Goal: Task Accomplishment & Management: Use online tool/utility

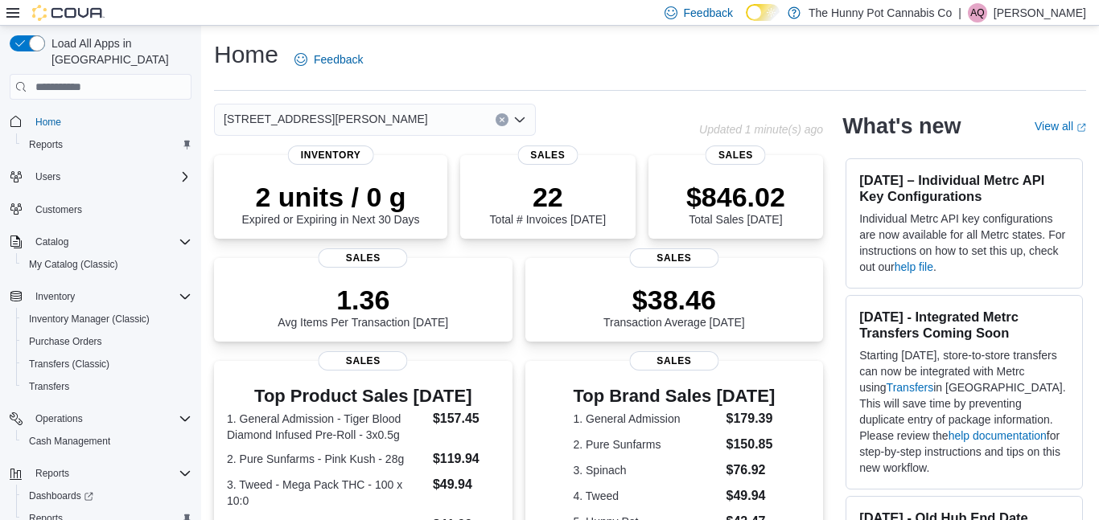
scroll to position [39, 0]
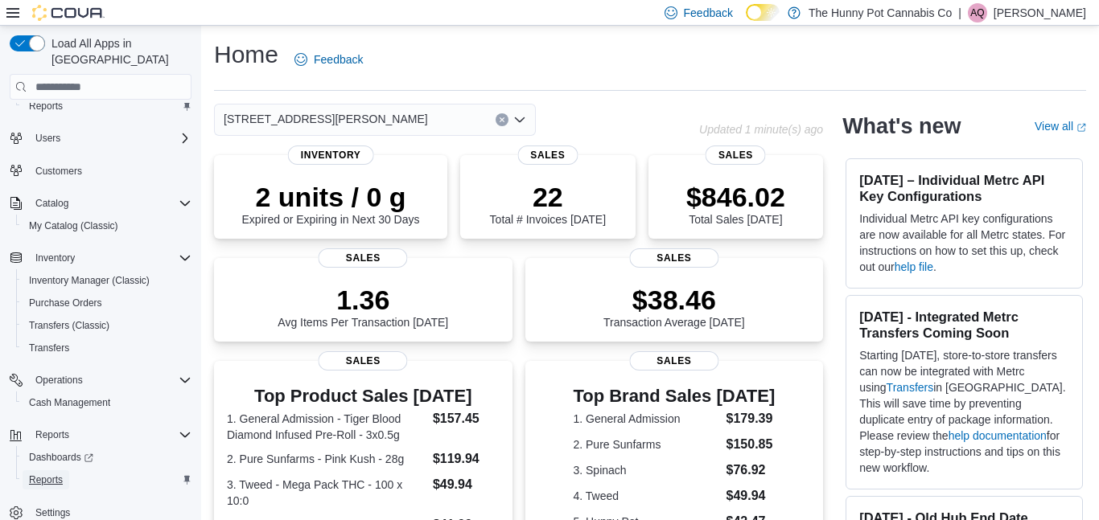
click at [33, 474] on span "Reports" at bounding box center [46, 480] width 34 height 13
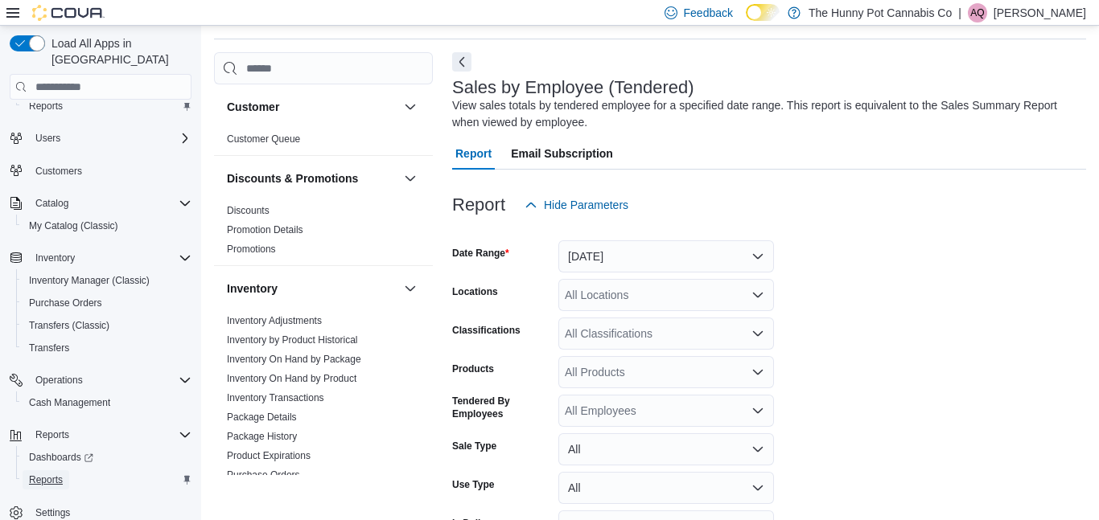
scroll to position [54, 0]
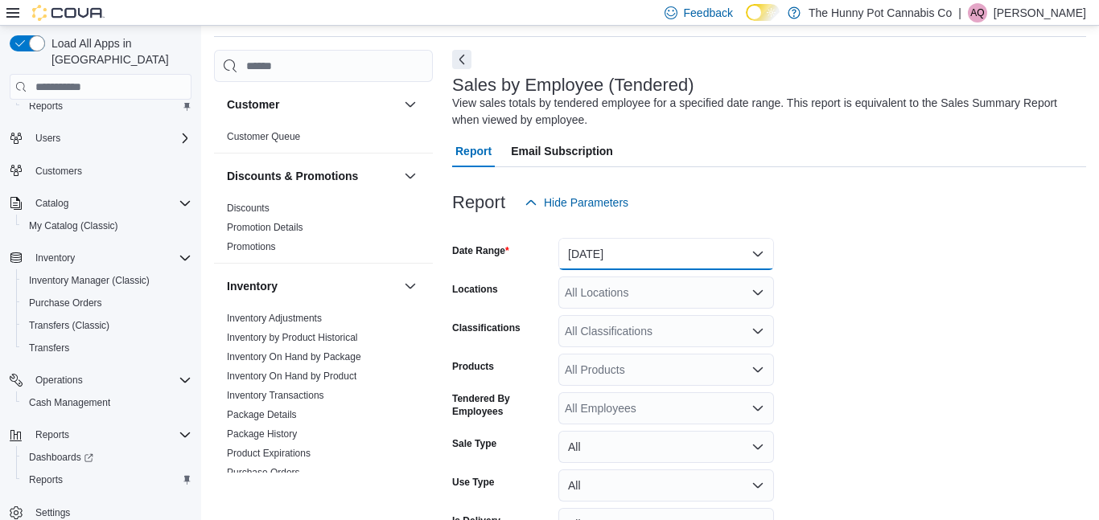
click at [630, 250] on button "[DATE]" at bounding box center [666, 254] width 216 height 32
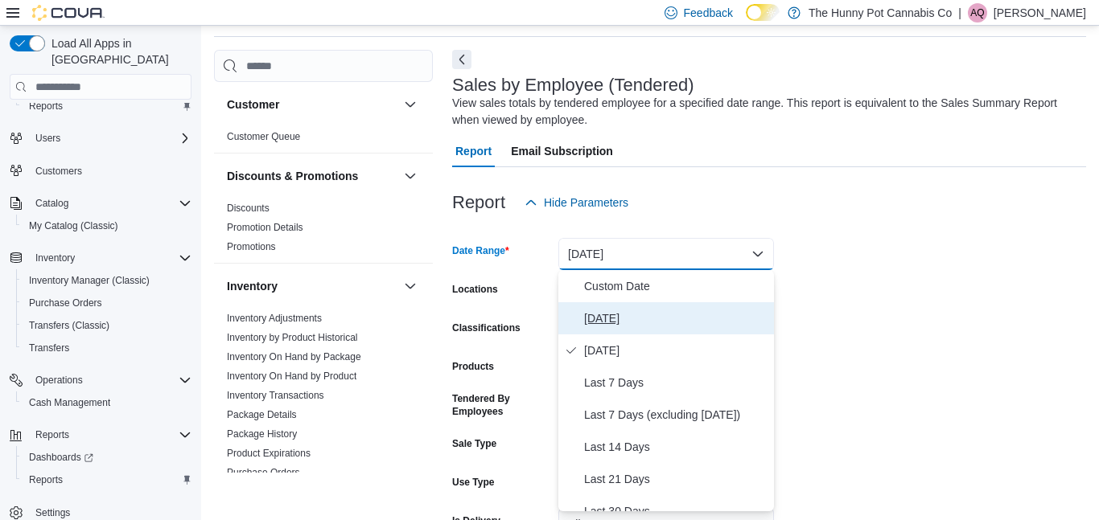
click at [603, 315] on span "[DATE]" at bounding box center [675, 318] width 183 height 19
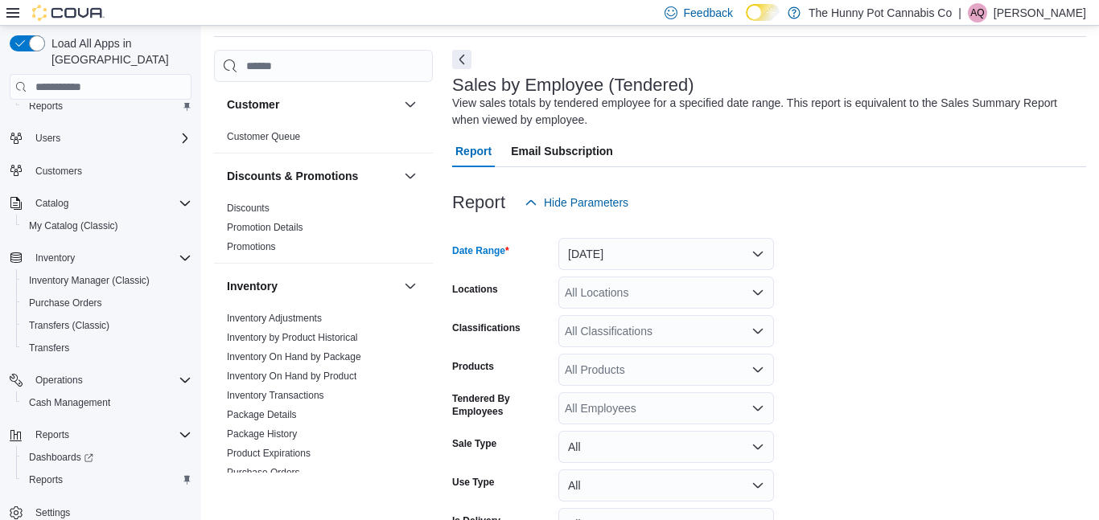
click at [601, 302] on div "All Locations" at bounding box center [666, 293] width 216 height 32
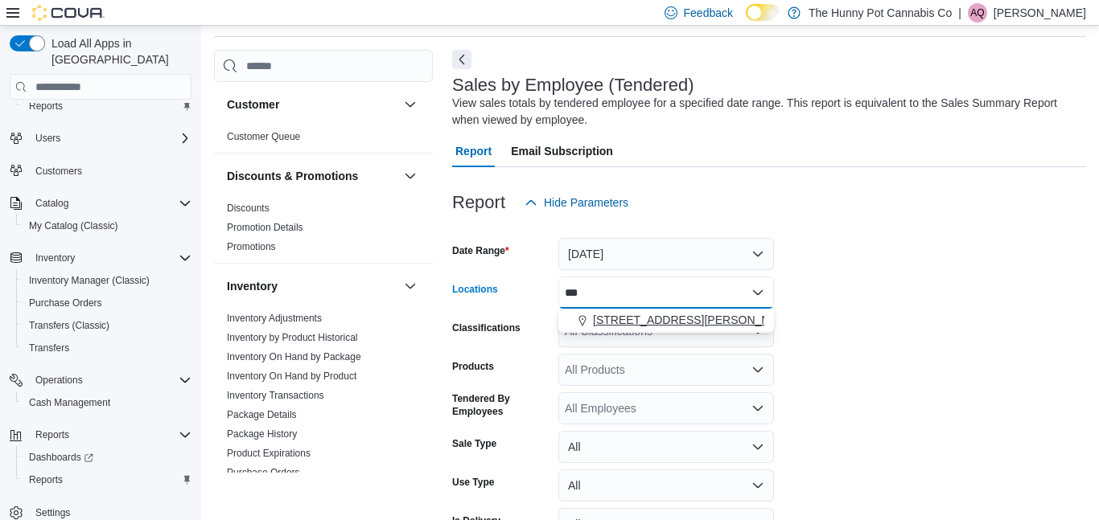
type input "***"
click at [687, 326] on span "[STREET_ADDRESS][PERSON_NAME]" at bounding box center [695, 320] width 204 height 16
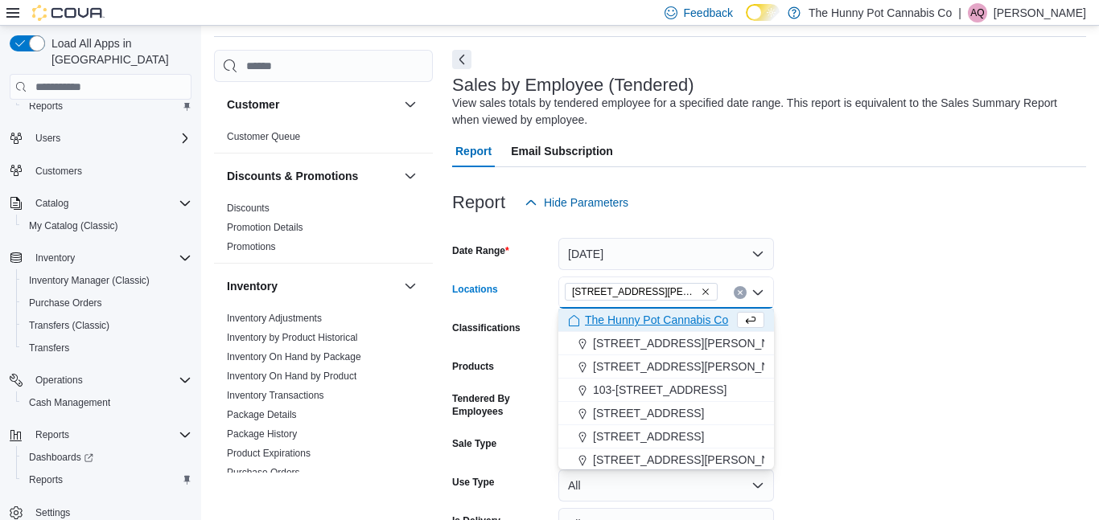
click at [824, 330] on form "Date Range [DATE] Locations [STREET_ADDRESS][GEOGRAPHIC_DATA][PERSON_NAME]. Sel…" at bounding box center [769, 402] width 634 height 367
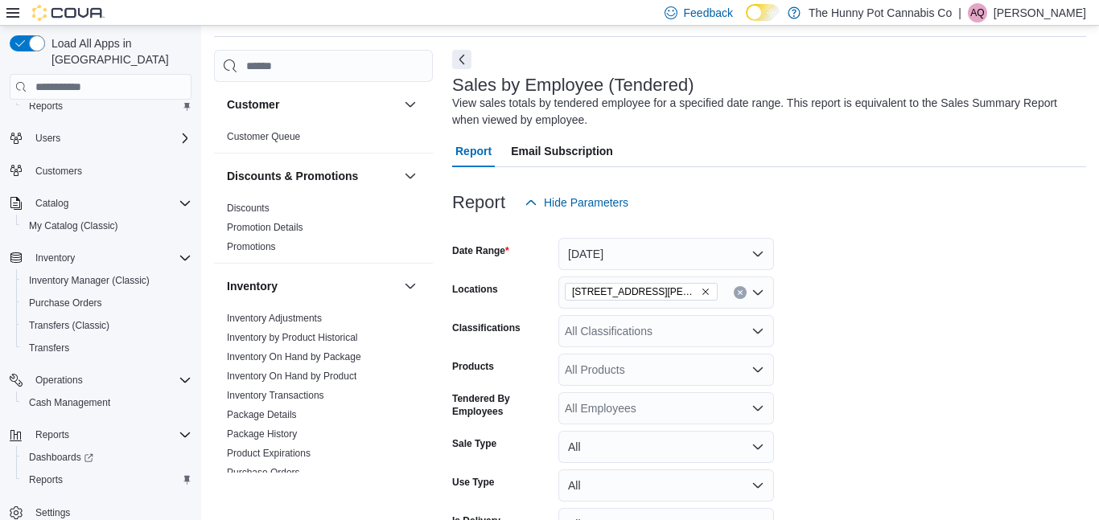
scroll to position [151, 0]
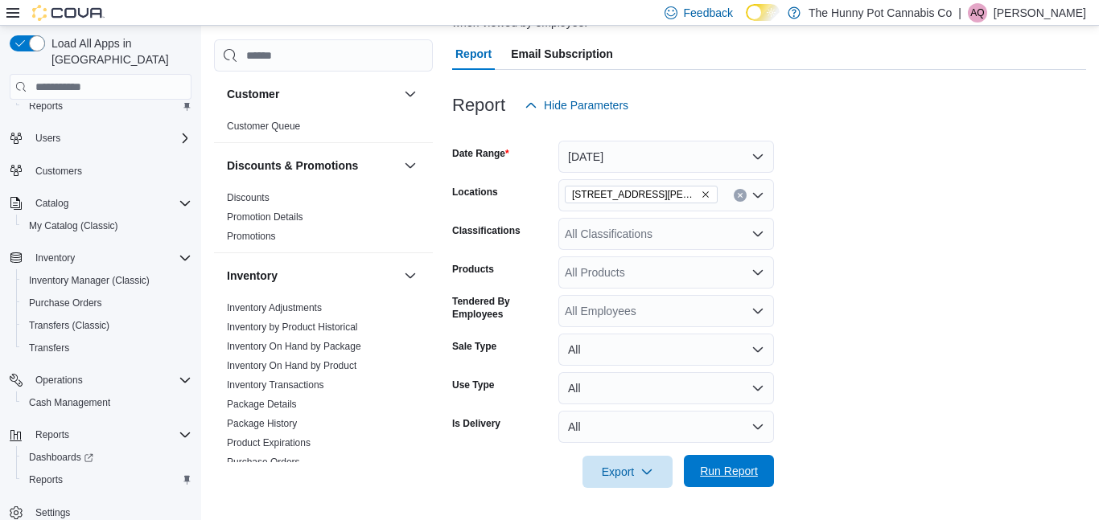
click at [747, 466] on span "Run Report" at bounding box center [729, 471] width 58 height 16
